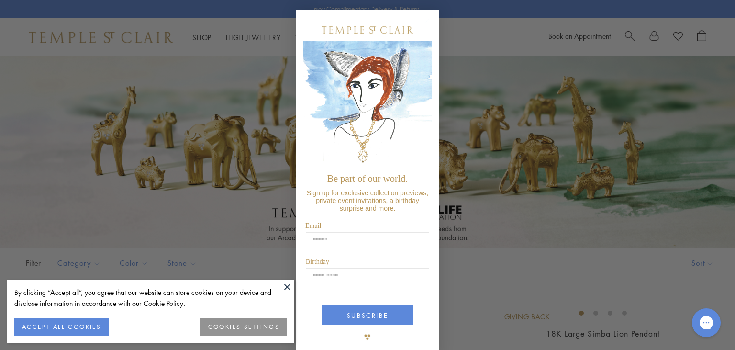
click at [430, 28] on button "Close dialog" at bounding box center [433, 25] width 12 height 12
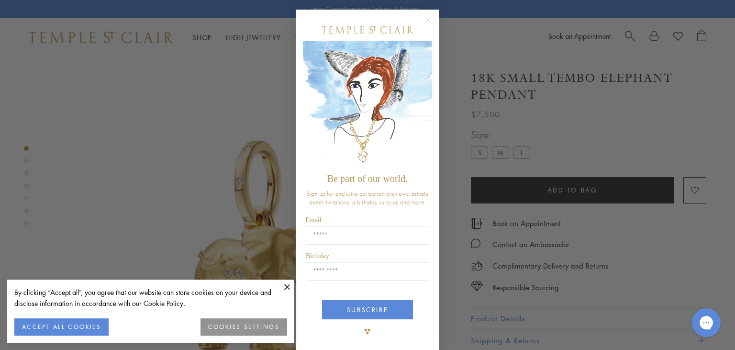
click at [429, 16] on circle "Close dialog" at bounding box center [427, 20] width 11 height 11
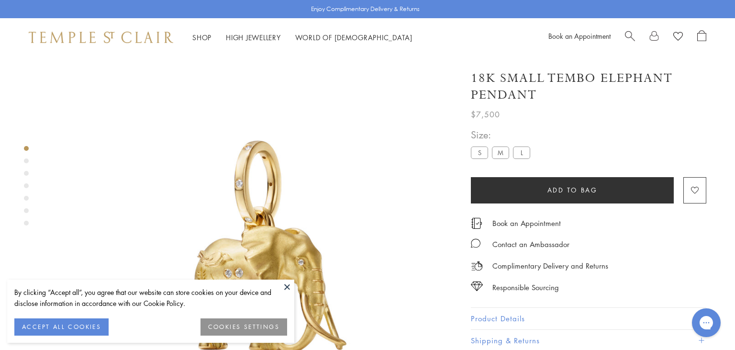
click at [284, 285] on button at bounding box center [287, 286] width 14 height 14
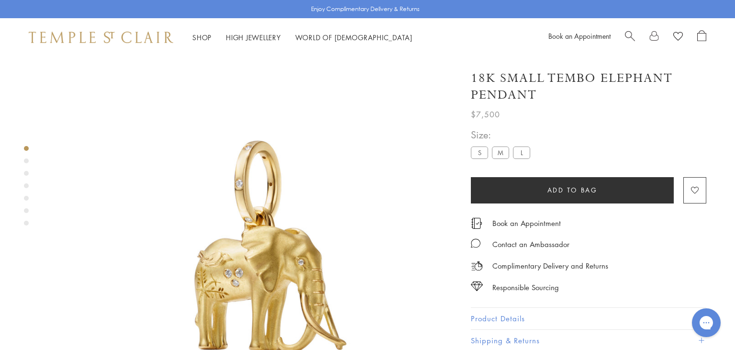
click at [525, 153] on label "L" at bounding box center [521, 152] width 17 height 12
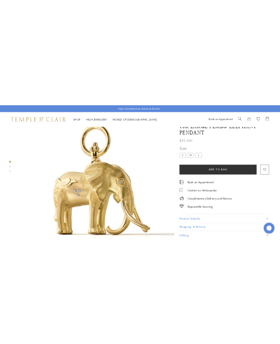
scroll to position [56, 0]
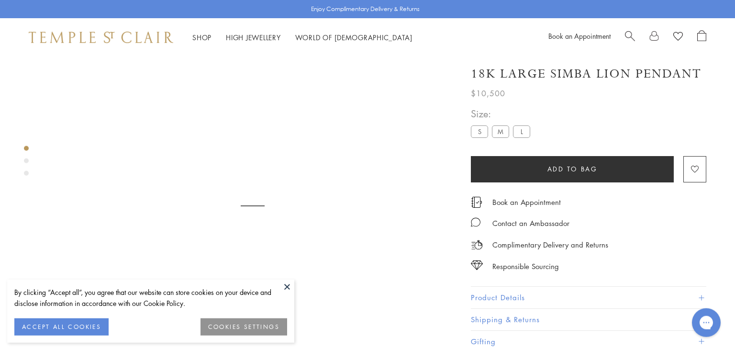
scroll to position [56, 0]
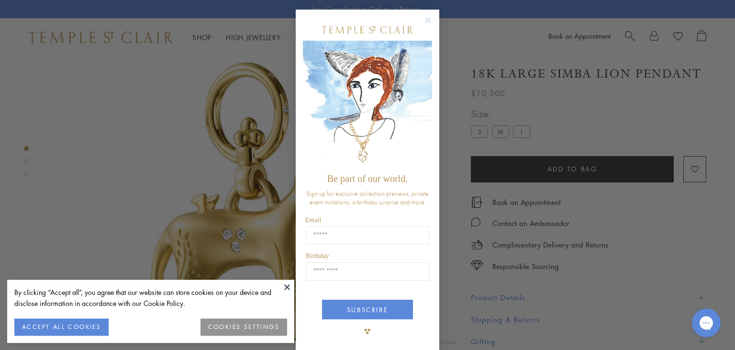
click at [432, 17] on circle "Close dialog" at bounding box center [427, 20] width 11 height 11
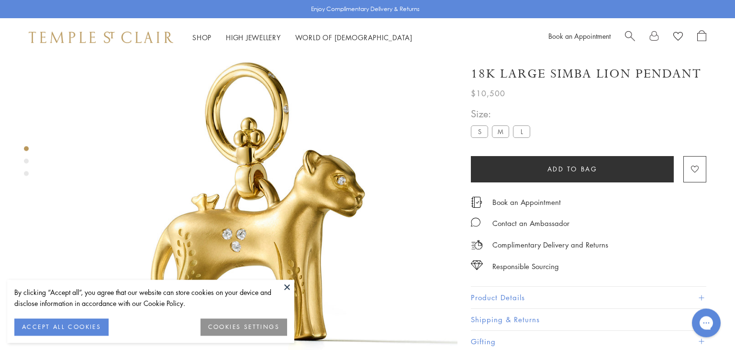
click at [289, 289] on button at bounding box center [287, 286] width 14 height 14
